Goal: Information Seeking & Learning: Understand process/instructions

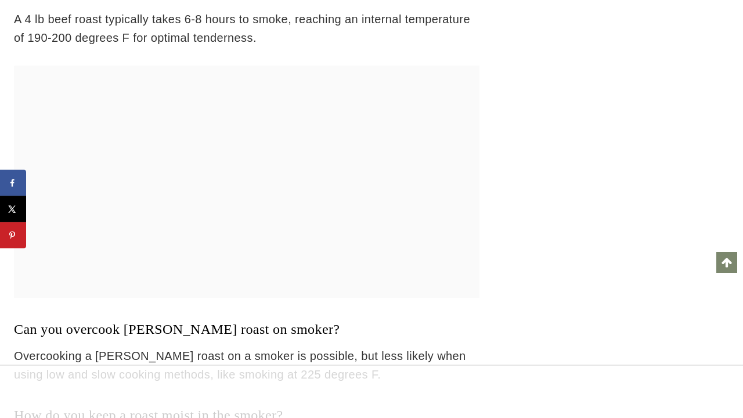
scroll to position [8451, 0]
